Goal: Transaction & Acquisition: Purchase product/service

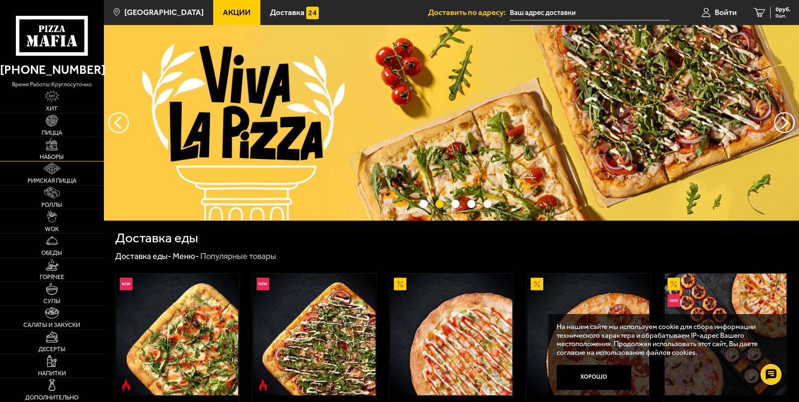
click at [58, 147] on link "Наборы" at bounding box center [52, 149] width 104 height 24
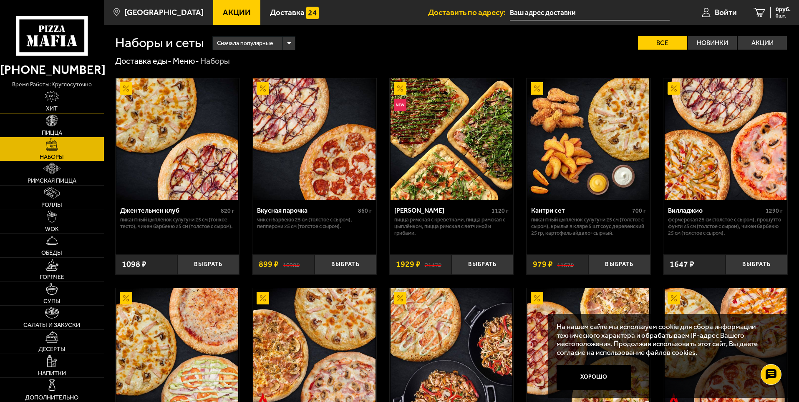
click at [57, 95] on img at bounding box center [52, 96] width 14 height 12
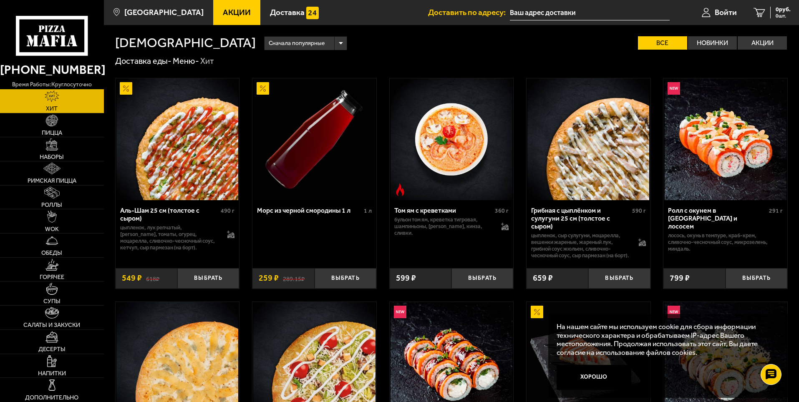
click at [64, 51] on icon at bounding box center [52, 36] width 72 height 40
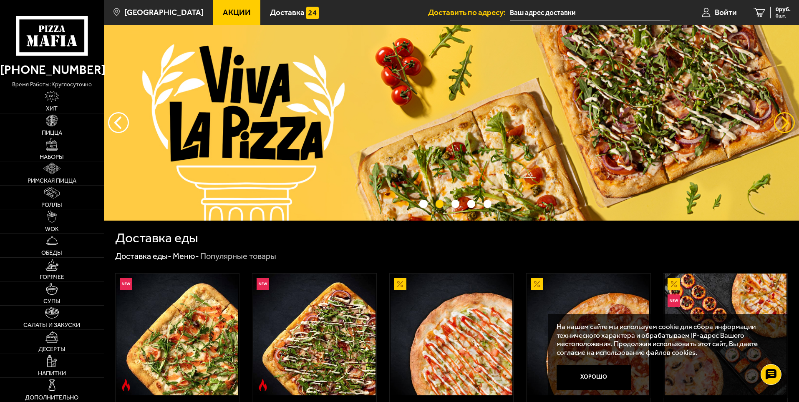
click at [788, 116] on button "предыдущий" at bounding box center [784, 122] width 21 height 21
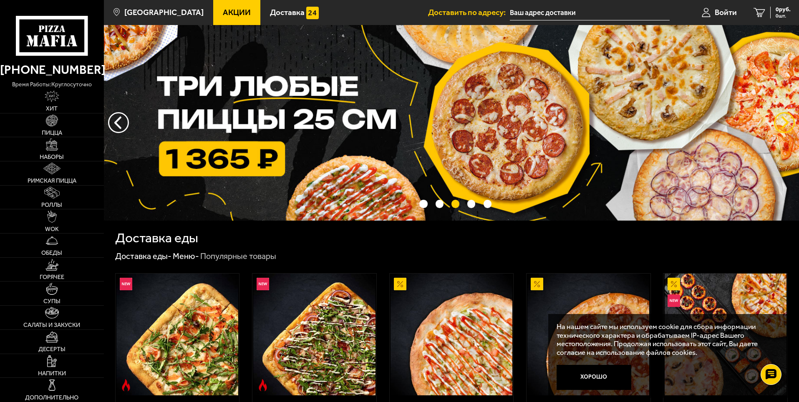
click at [788, 116] on button "предыдущий" at bounding box center [784, 122] width 21 height 21
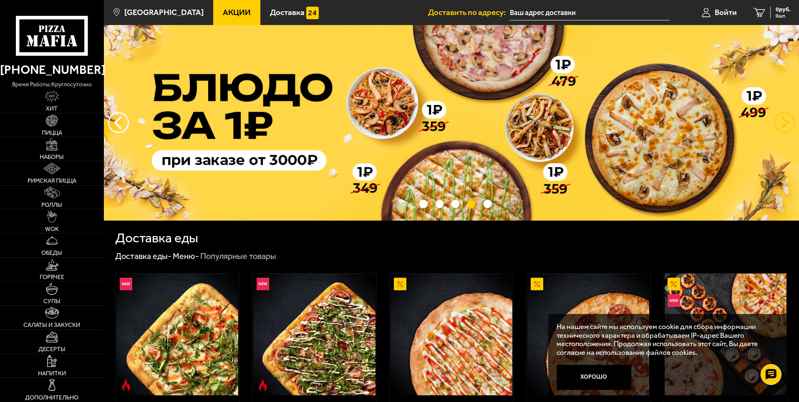
click at [788, 116] on button "предыдущий" at bounding box center [784, 122] width 21 height 21
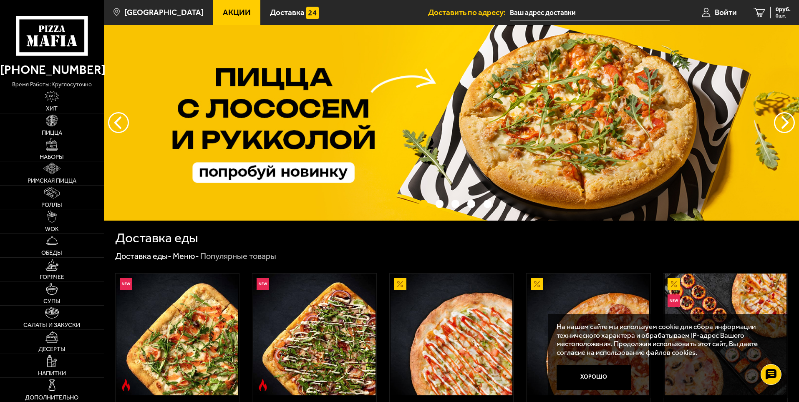
click at [472, 110] on img at bounding box center [451, 123] width 695 height 196
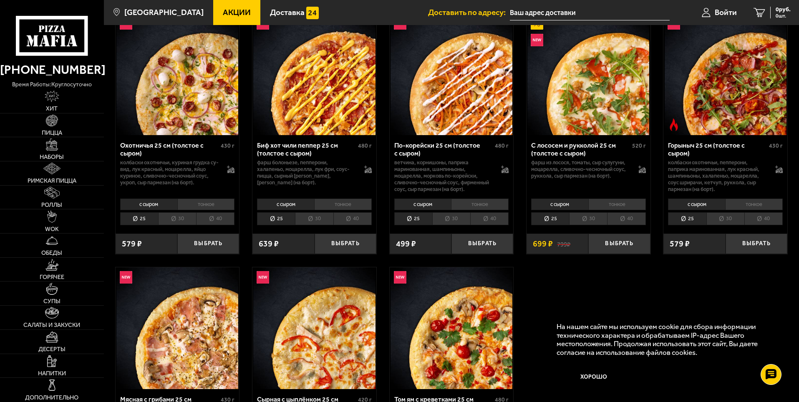
scroll to position [250, 0]
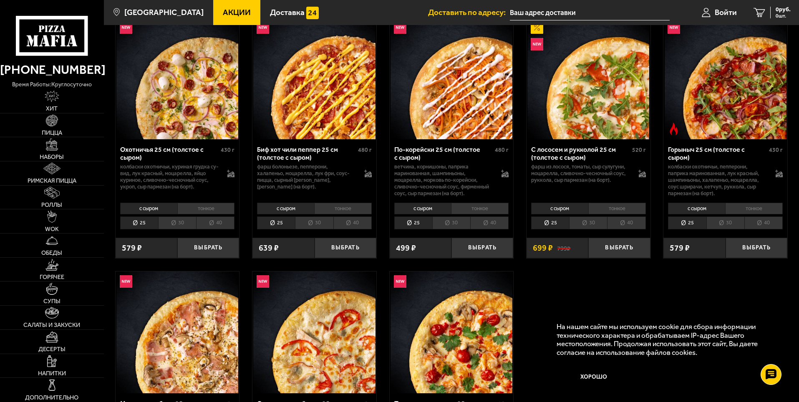
click at [621, 211] on li "тонкое" at bounding box center [617, 209] width 58 height 12
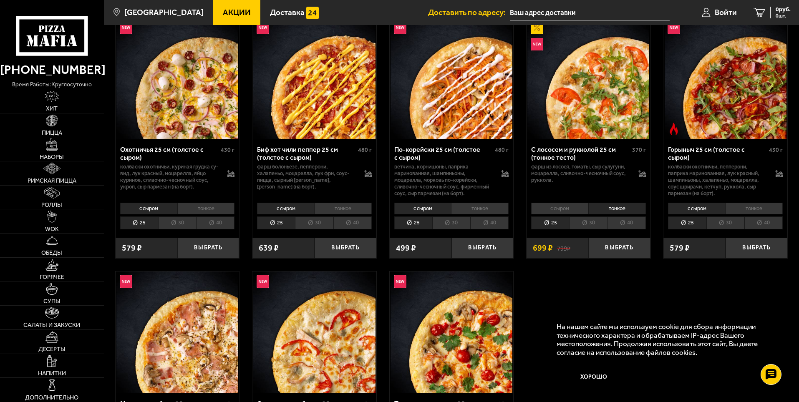
click at [626, 221] on li "40" at bounding box center [626, 222] width 38 height 13
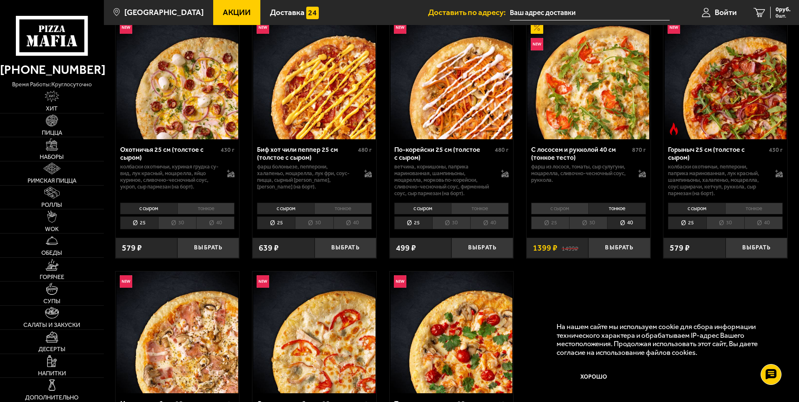
click at [553, 225] on li "25" at bounding box center [550, 222] width 38 height 13
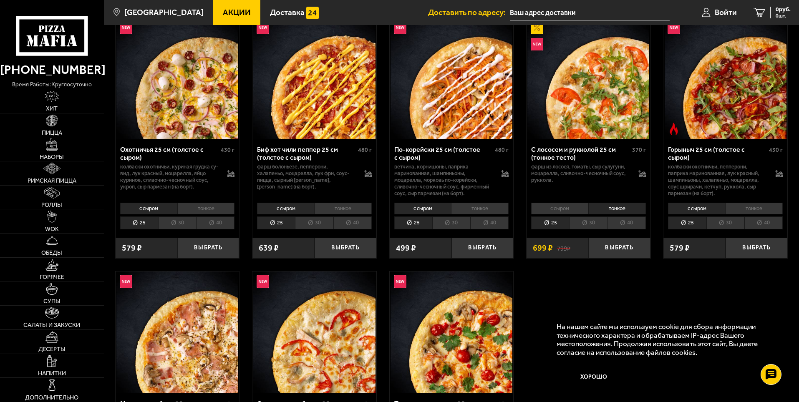
click at [490, 225] on li "40" at bounding box center [489, 222] width 38 height 13
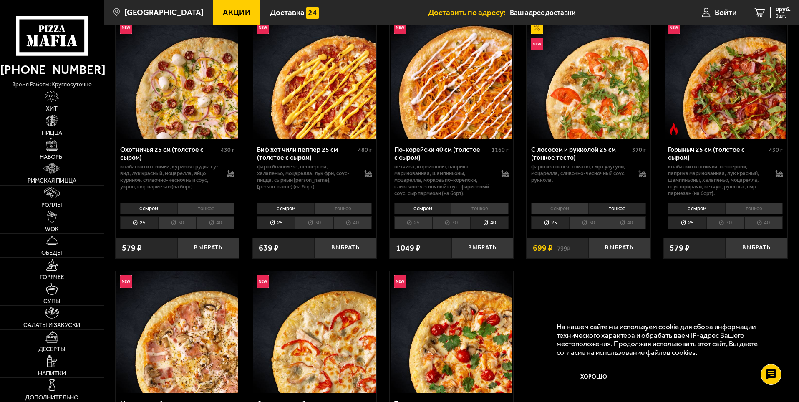
click at [420, 220] on li "25" at bounding box center [413, 222] width 38 height 13
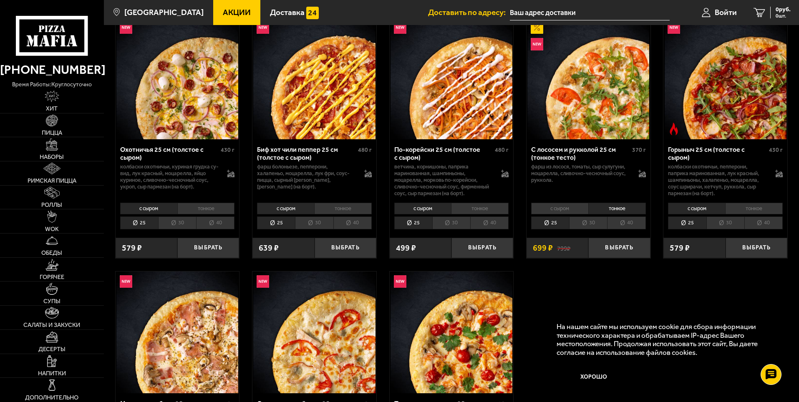
click at [628, 226] on li "40" at bounding box center [626, 222] width 38 height 13
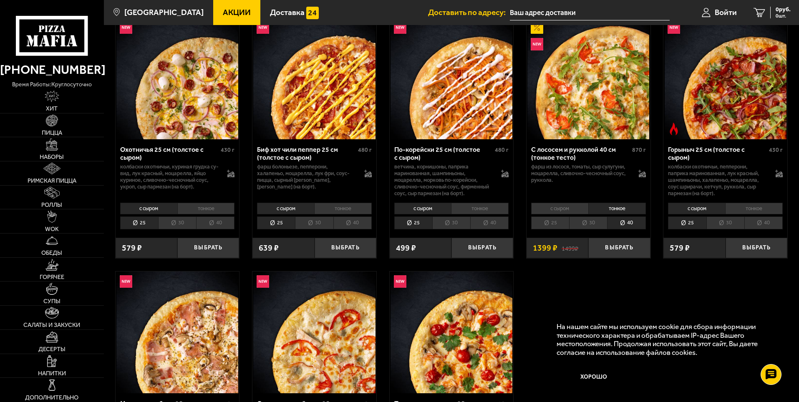
click at [541, 219] on li "25" at bounding box center [550, 222] width 38 height 13
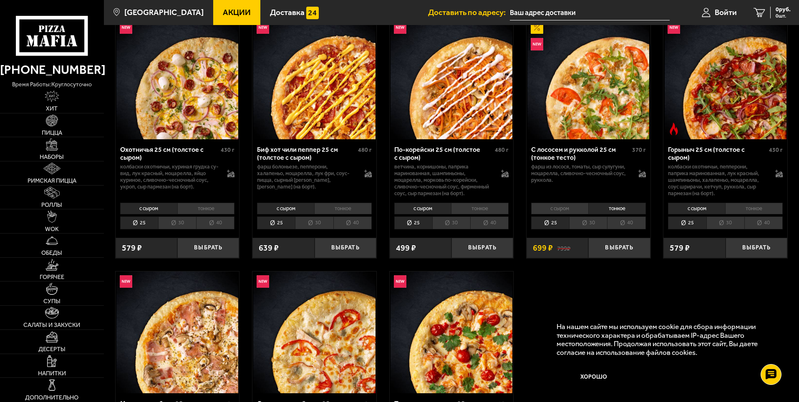
click at [617, 224] on li "40" at bounding box center [626, 222] width 38 height 13
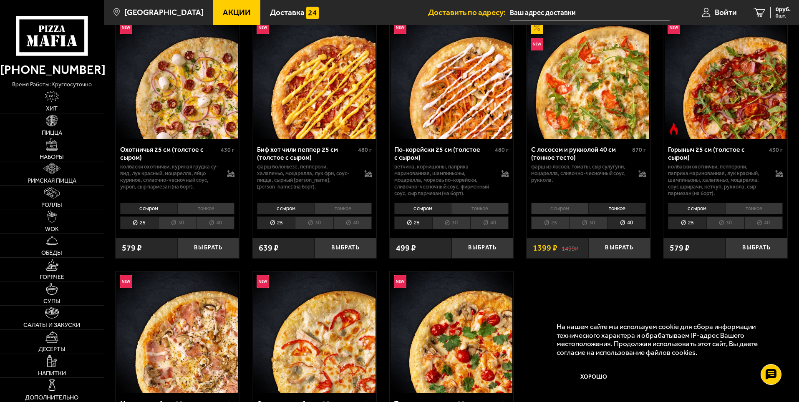
click at [583, 224] on li "30" at bounding box center [588, 222] width 38 height 13
click at [561, 224] on li "25" at bounding box center [550, 222] width 38 height 13
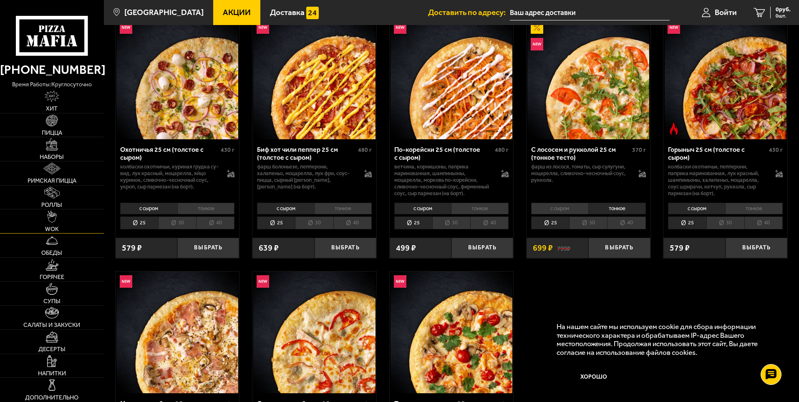
click at [58, 226] on span "WOK" at bounding box center [52, 229] width 14 height 6
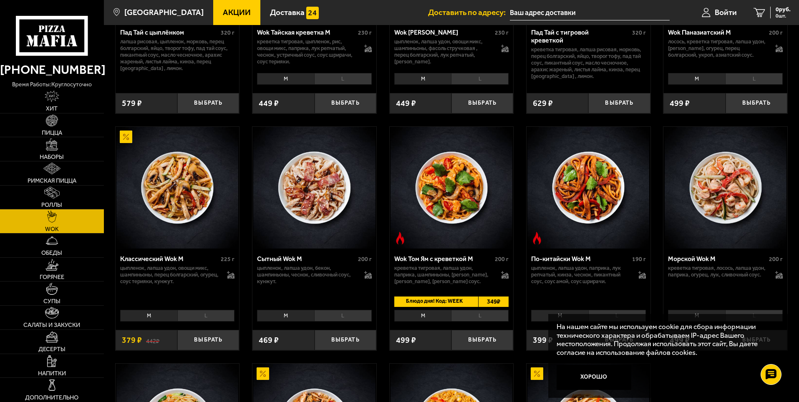
scroll to position [167, 0]
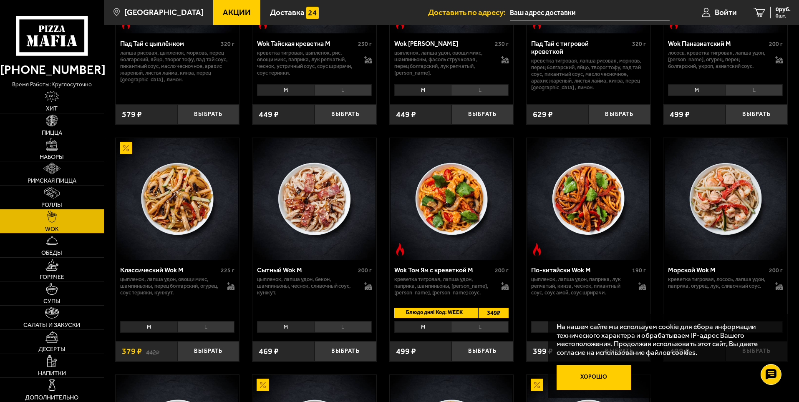
click at [623, 376] on button "Хорошо" at bounding box center [593, 377] width 75 height 25
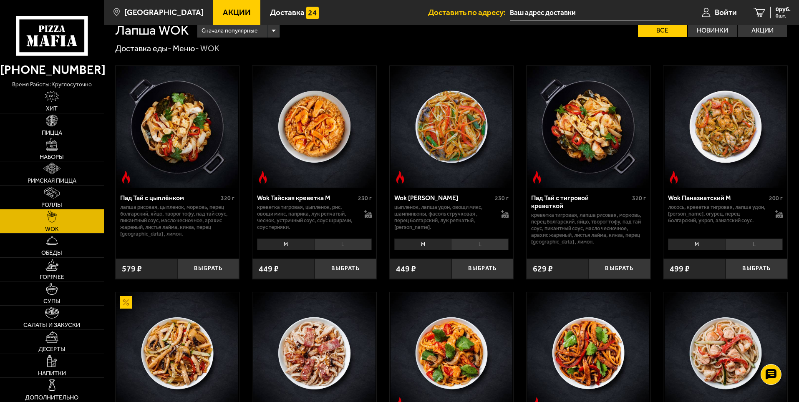
scroll to position [0, 0]
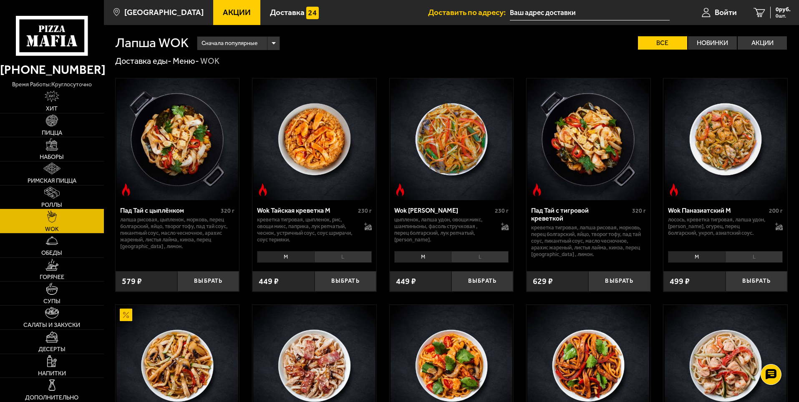
click at [62, 196] on link "Роллы" at bounding box center [52, 198] width 104 height 24
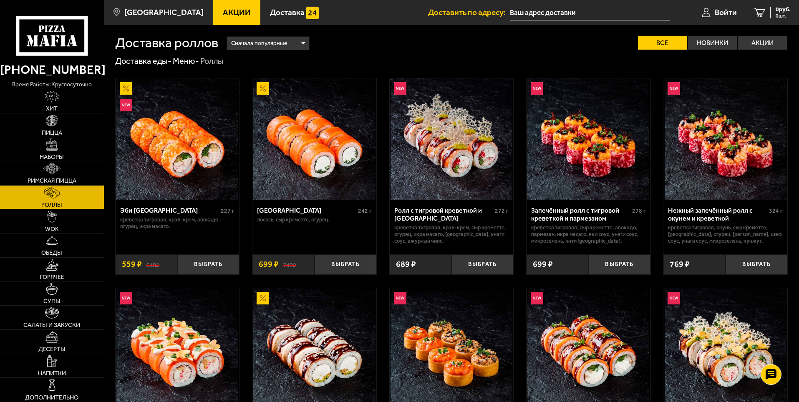
click at [291, 41] on div "Сначала популярные" at bounding box center [268, 43] width 82 height 13
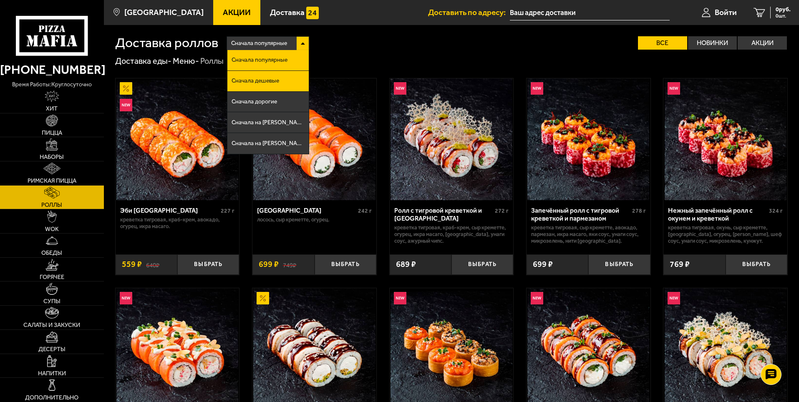
click at [281, 83] on li "Сначала дешевые" at bounding box center [267, 81] width 81 height 21
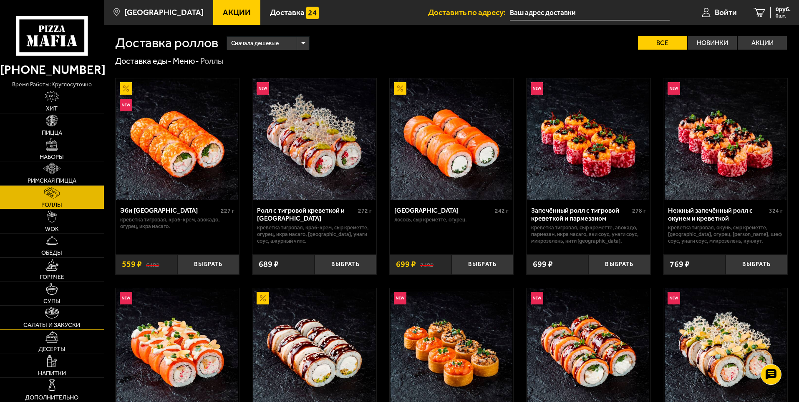
click at [65, 327] on span "Салаты и закуски" at bounding box center [51, 325] width 57 height 6
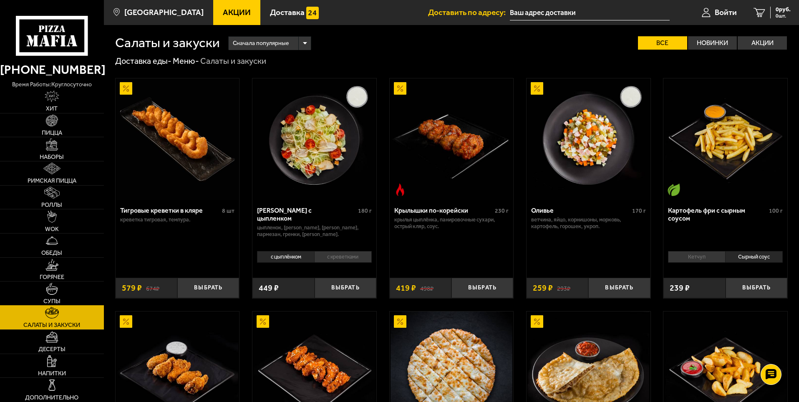
click at [90, 296] on link "Супы" at bounding box center [52, 293] width 104 height 24
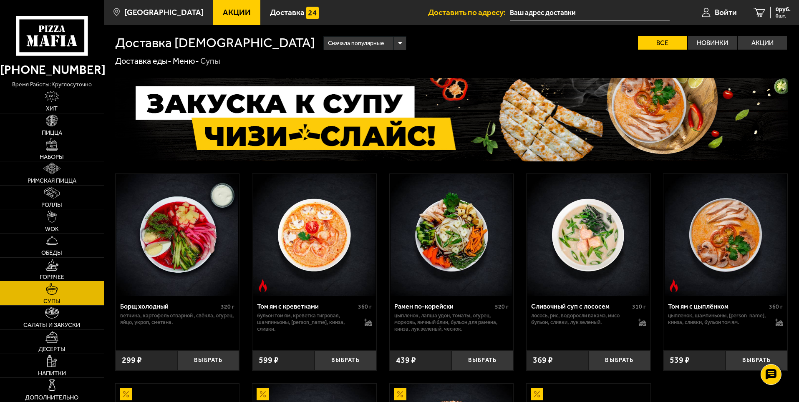
click at [90, 261] on link "Горячее" at bounding box center [52, 270] width 104 height 24
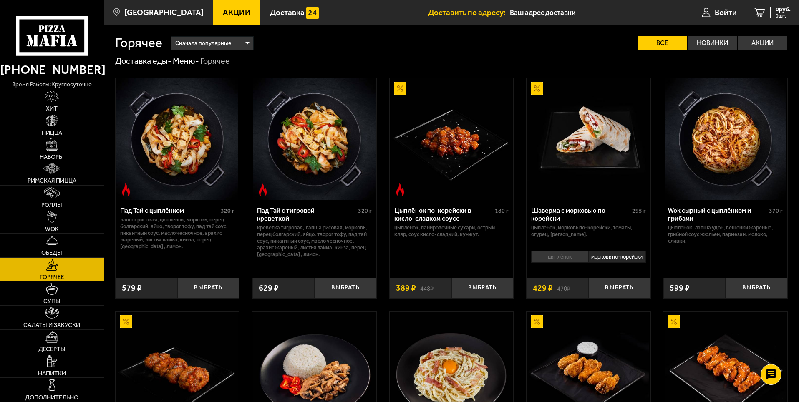
drag, startPoint x: 382, startPoint y: 269, endPoint x: 382, endPoint y: 276, distance: 7.1
click at [476, 49] on div "Сначала популярные Все Новинки Акции Пожелания Острое блюдо лапша рисовая цыпле…" at bounding box center [474, 42] width 625 height 13
drag, startPoint x: 470, startPoint y: 45, endPoint x: 467, endPoint y: 49, distance: 4.9
click at [427, 40] on div "Сначала популярные Все Новинки Акции Пожелания Острое блюдо лапша рисовая цыпле…" at bounding box center [474, 42] width 625 height 13
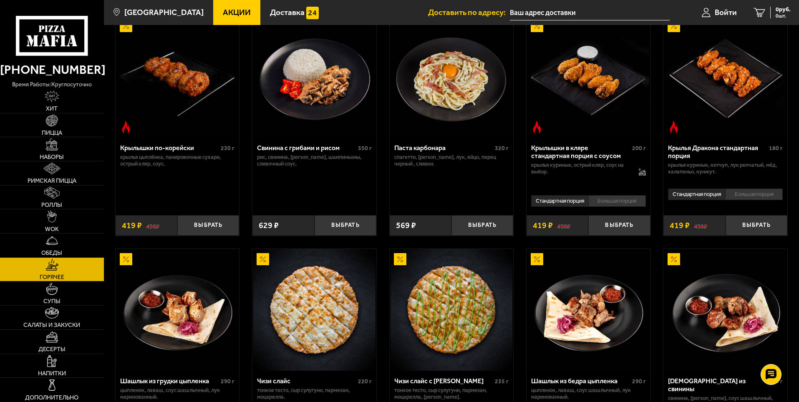
scroll to position [292, 0]
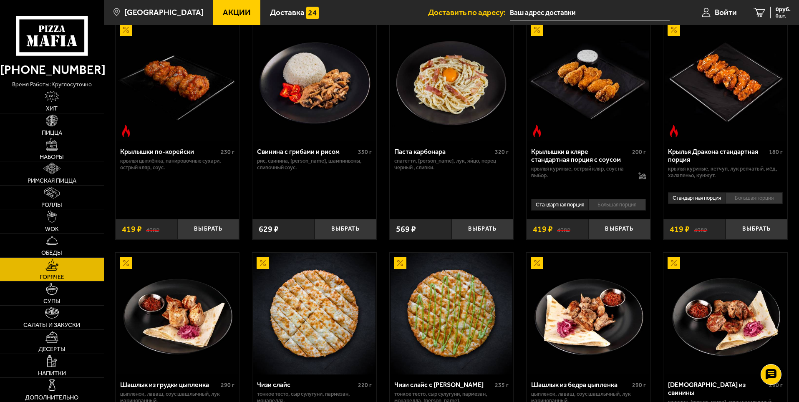
click at [382, 129] on div "Пад Тай с цыплёнком 320 г лапша рисовая, цыпленок, морковь, перец болгарский, я…" at bounding box center [451, 223] width 695 height 896
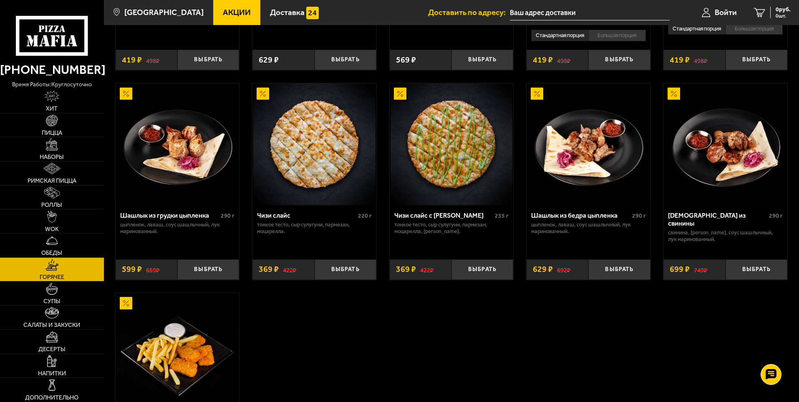
scroll to position [500, 0]
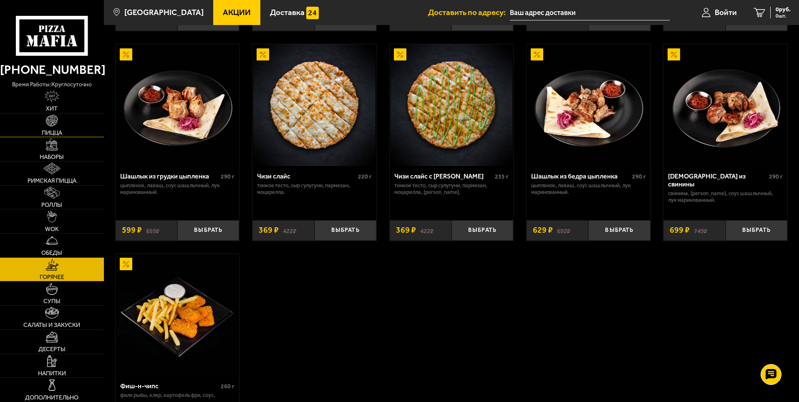
click at [60, 133] on span "Пицца" at bounding box center [52, 133] width 20 height 6
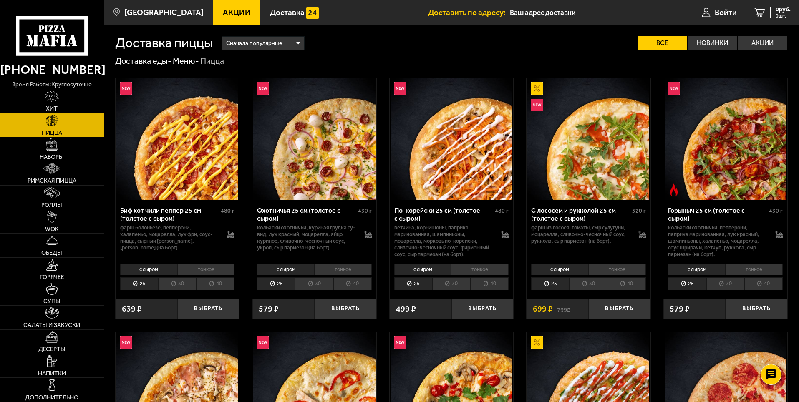
click at [216, 282] on li "40" at bounding box center [215, 283] width 38 height 13
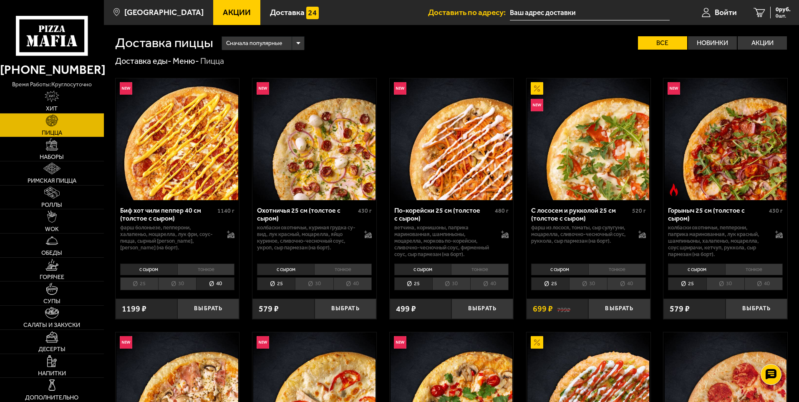
click at [147, 286] on li "25" at bounding box center [139, 283] width 38 height 13
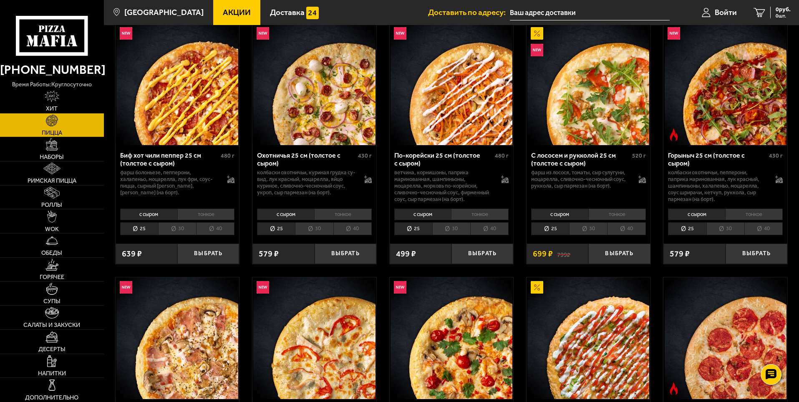
scroll to position [83, 0]
